Goal: Transaction & Acquisition: Book appointment/travel/reservation

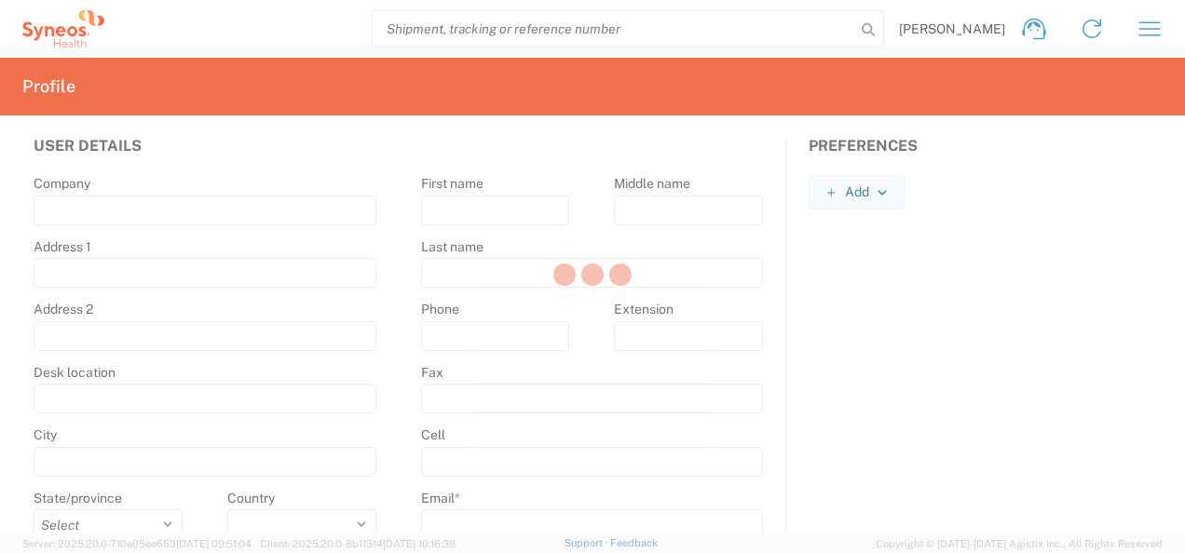
type input "Syneos Health"
type input "[STREET_ADDRESS]"
type input "5th floor, [GEOGRAPHIC_DATA]"
type input "Kyiv"
select select
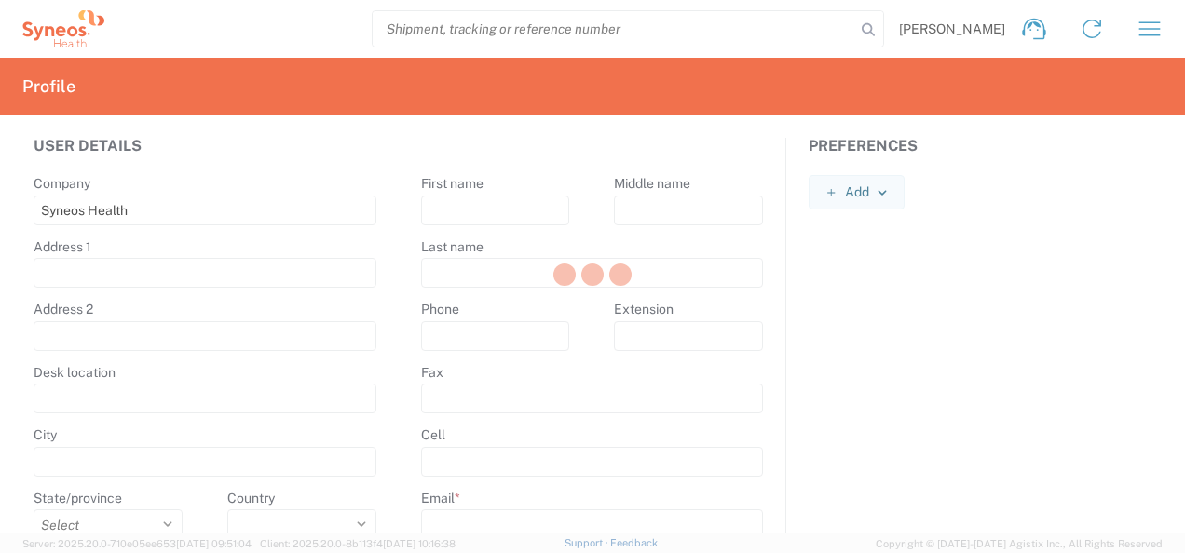
select select
type input "01032"
select select
type input "[PERSON_NAME]"
type input "Shumik"
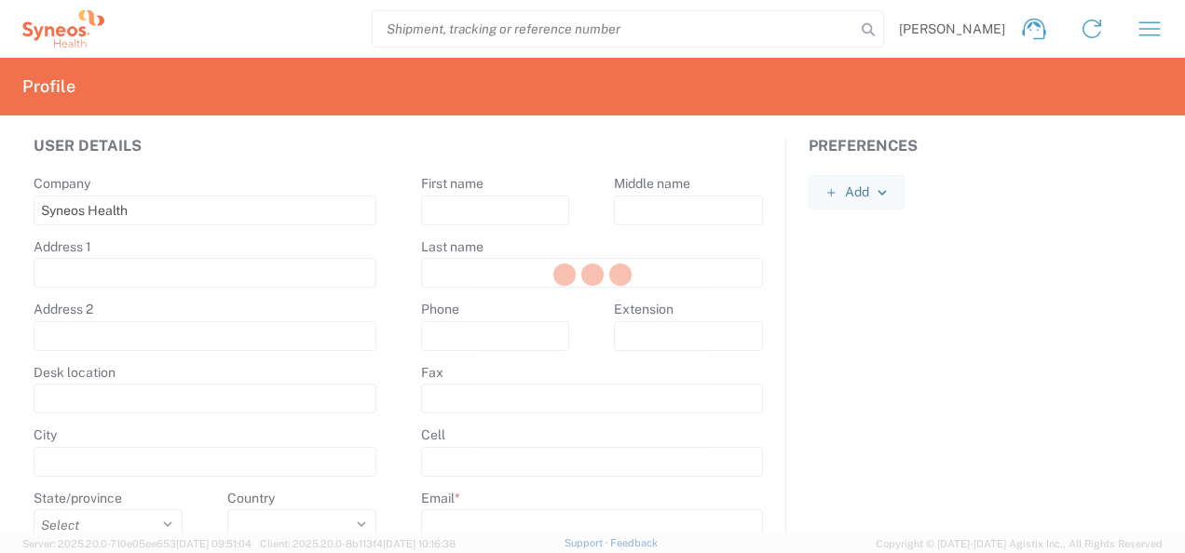
type input "[PHONE_NUMBER]"
type input "[PERSON_NAME][EMAIL_ADDRESS][DOMAIN_NAME]"
select select
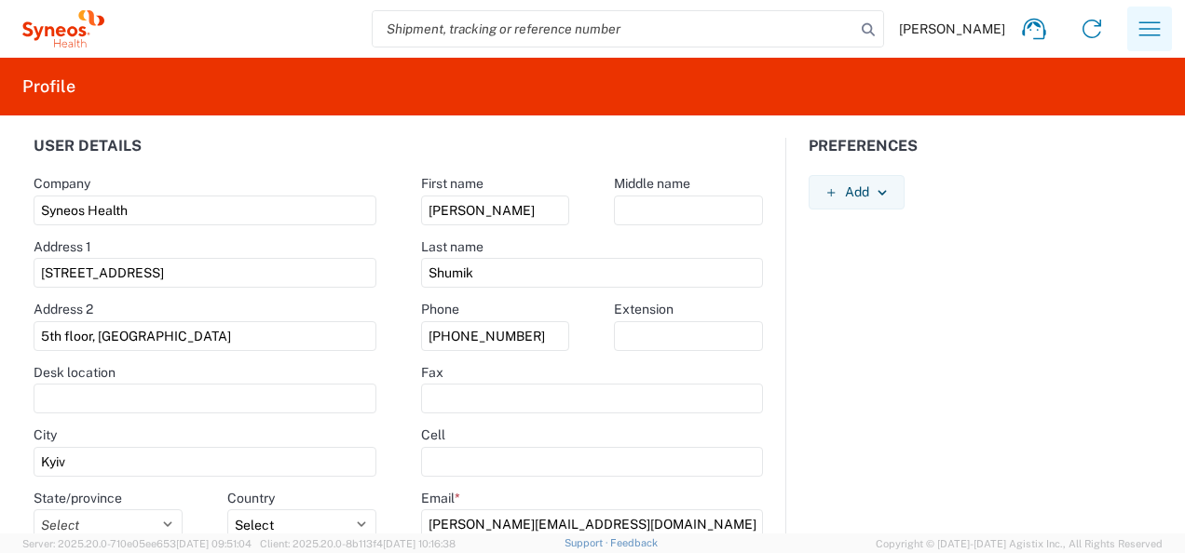
click at [1156, 34] on icon "button" at bounding box center [1150, 29] width 30 height 30
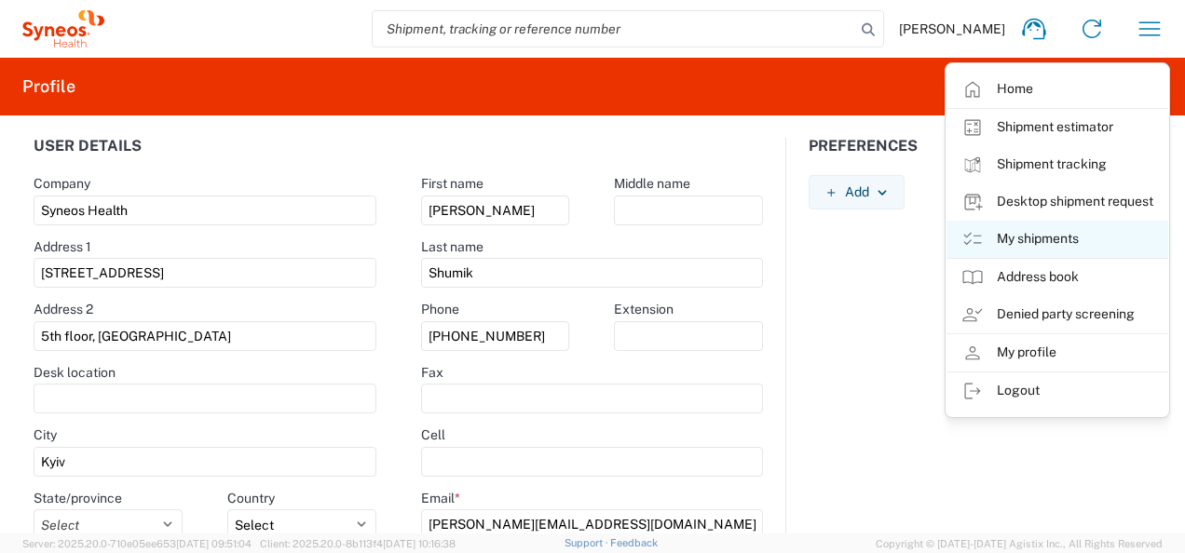
click at [1049, 240] on link "My shipments" at bounding box center [1058, 239] width 222 height 37
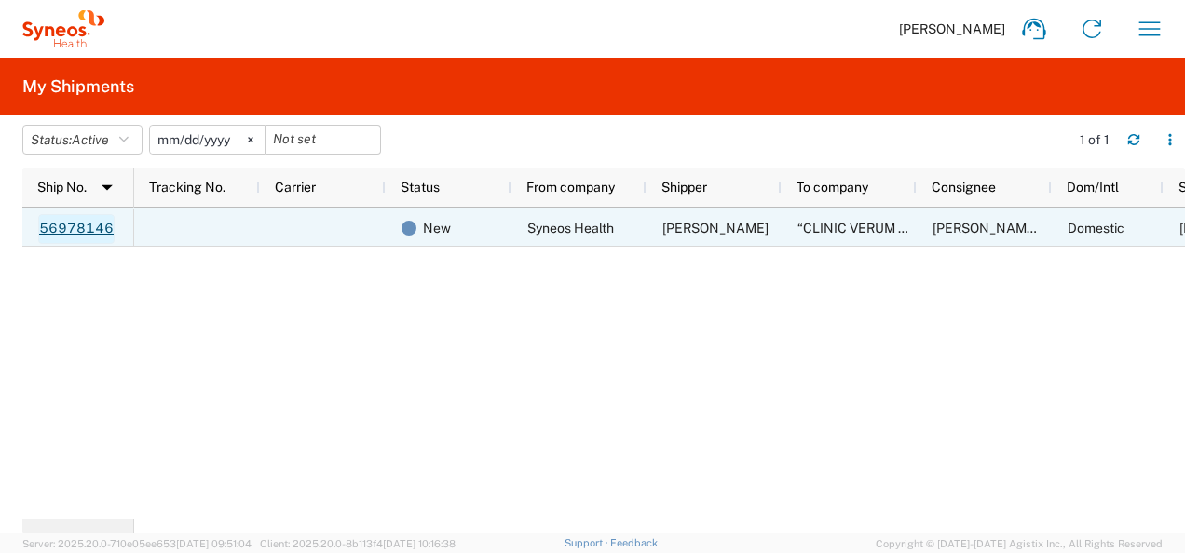
click at [62, 221] on link "56978146" at bounding box center [76, 229] width 76 height 30
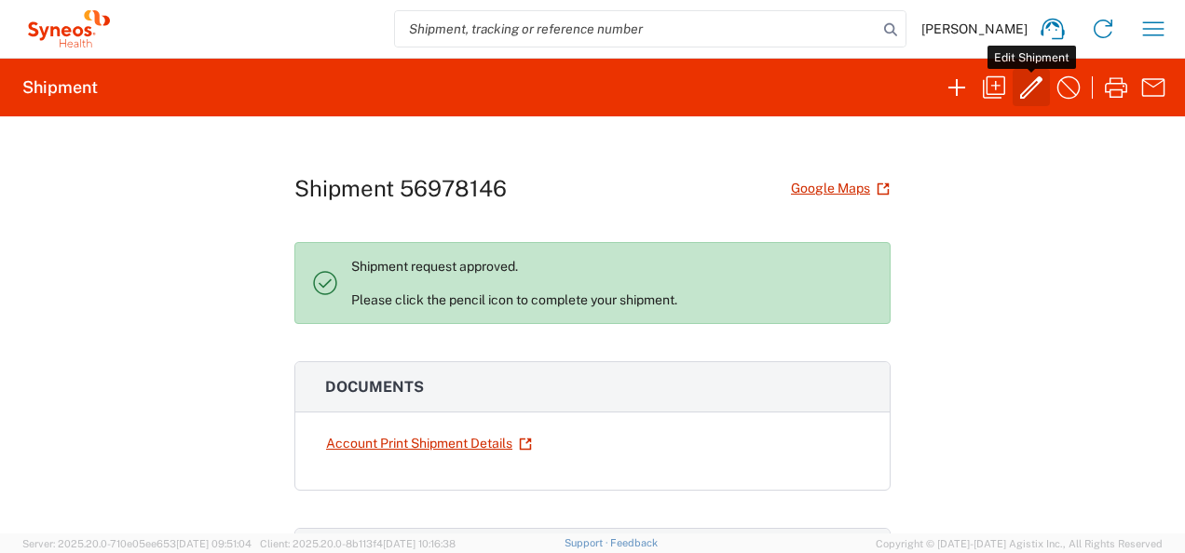
click at [1035, 89] on icon "button" at bounding box center [1031, 88] width 30 height 30
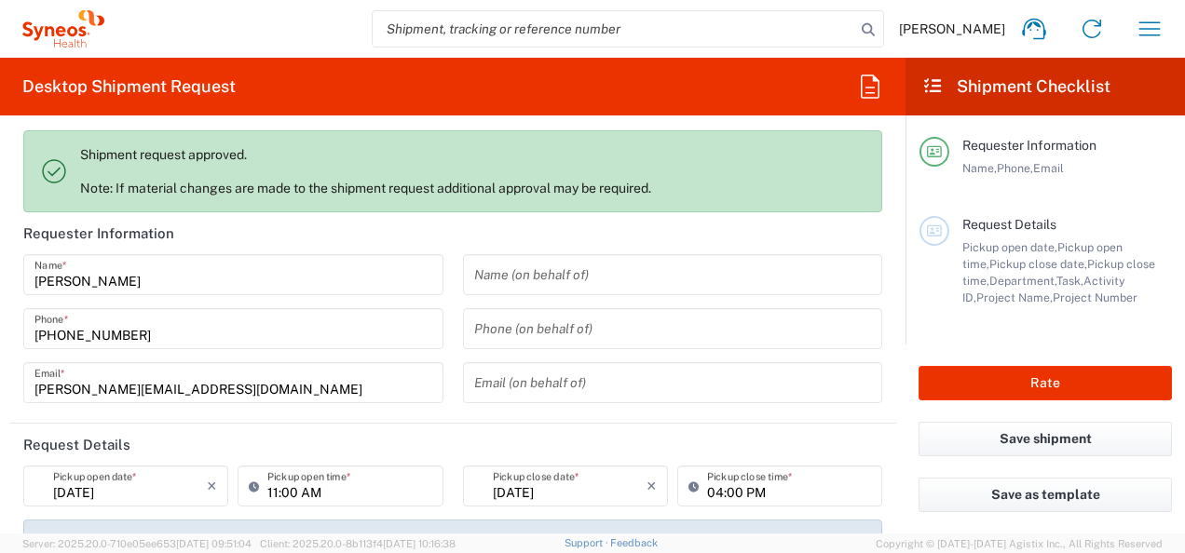
type input "7046408"
type input "CT-P51_3.1."
type input "Envelope"
type input "3235"
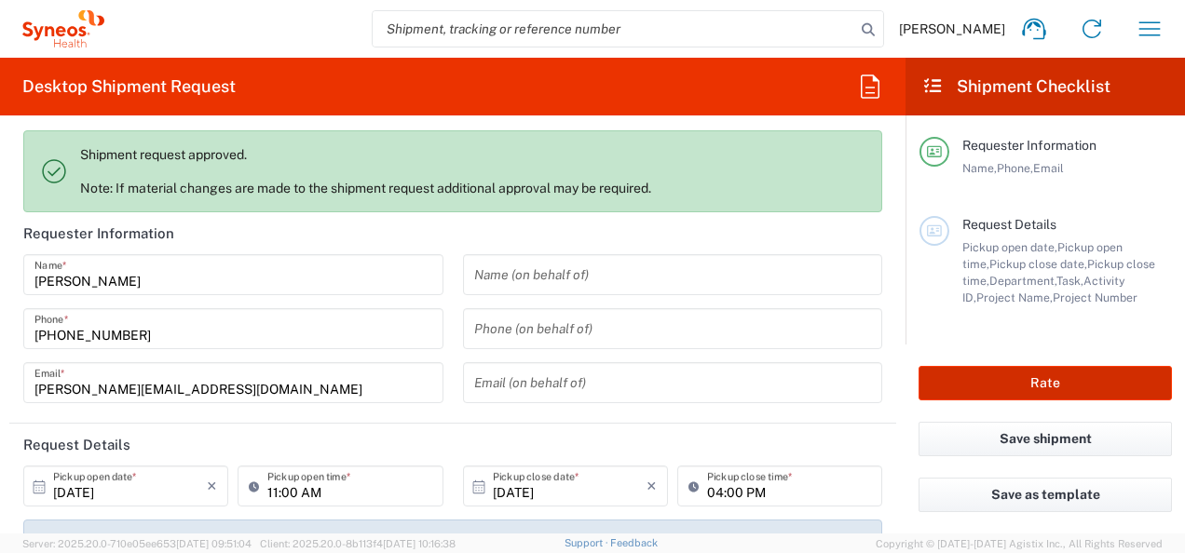
type input "Syneos Health Ukraine, LLC"
click at [1042, 374] on button "Rate" at bounding box center [1045, 383] width 253 height 34
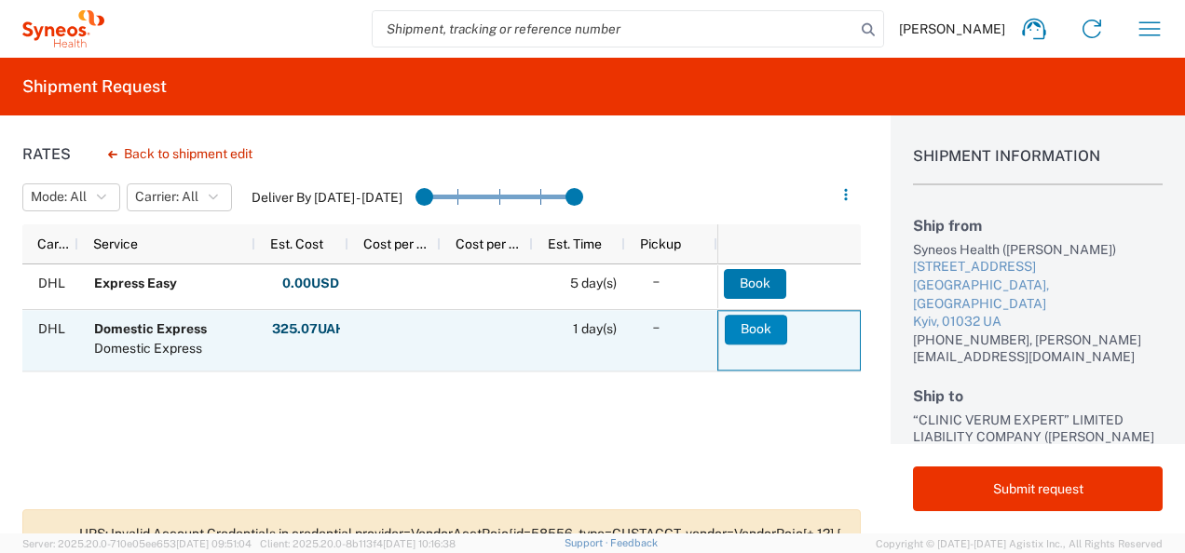
click at [757, 329] on button "Book" at bounding box center [756, 330] width 62 height 30
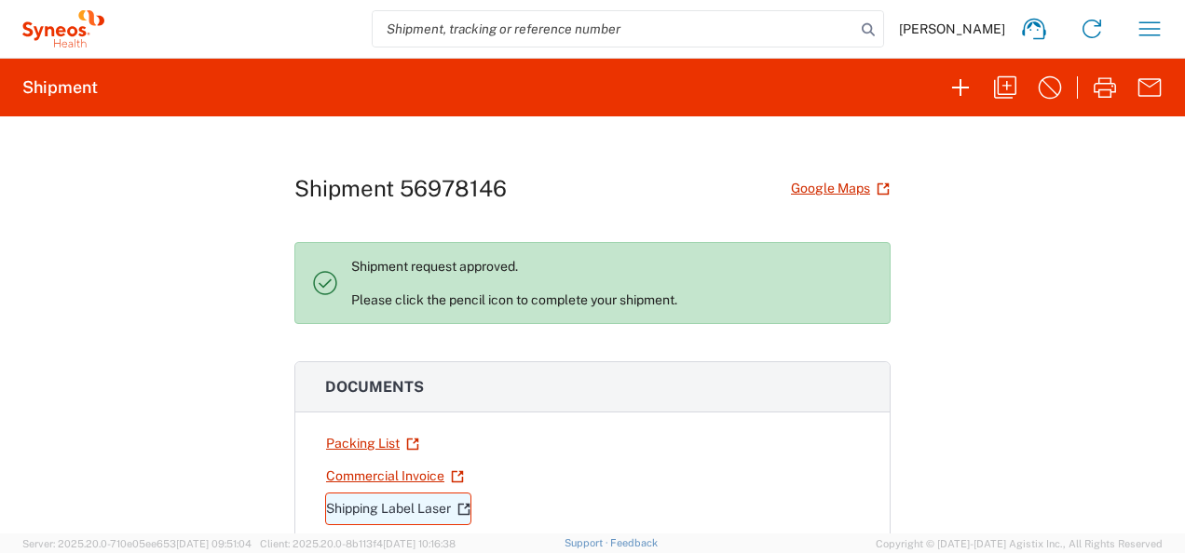
scroll to position [93, 0]
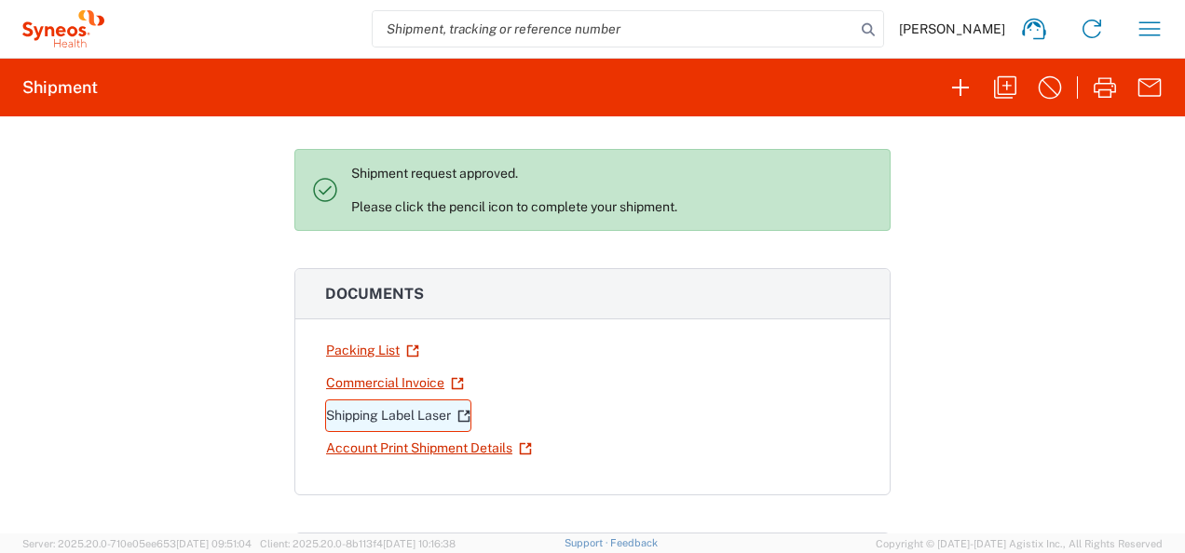
click at [382, 408] on link "Shipping Label Laser" at bounding box center [398, 416] width 146 height 33
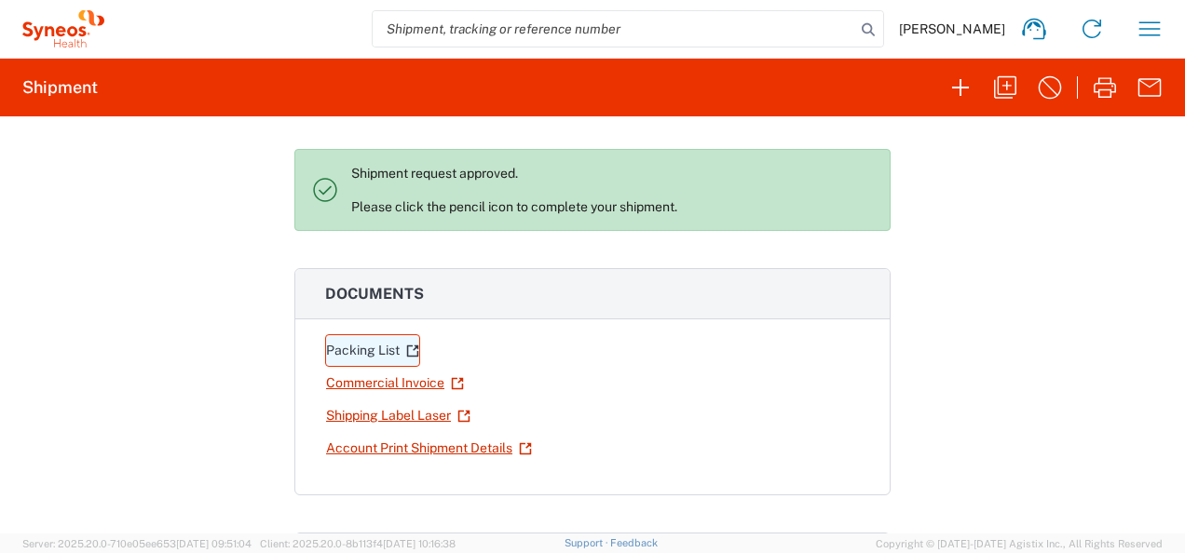
click at [373, 348] on link "Packing List" at bounding box center [372, 350] width 95 height 33
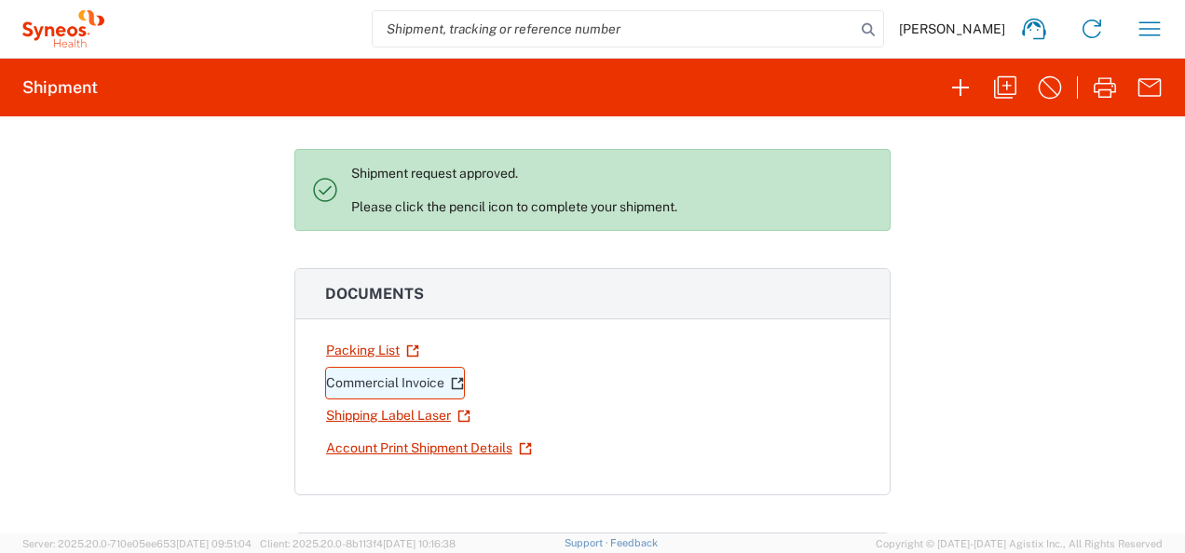
click at [368, 377] on link "Commercial Invoice" at bounding box center [395, 383] width 140 height 33
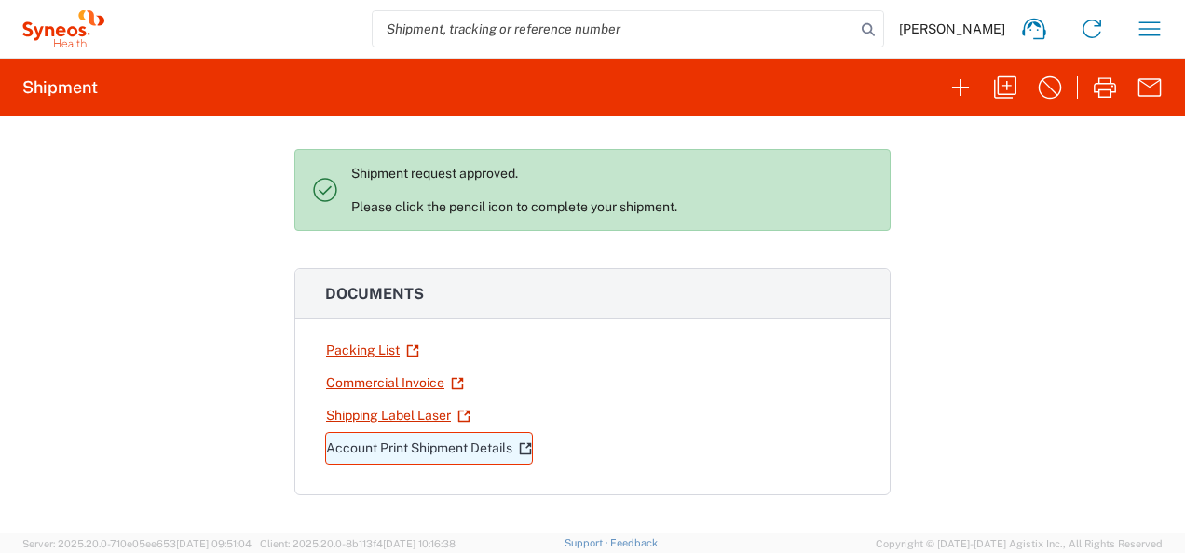
click at [397, 441] on link "Account Print Shipment Details" at bounding box center [429, 448] width 208 height 33
